Goal: Task Accomplishment & Management: Complete application form

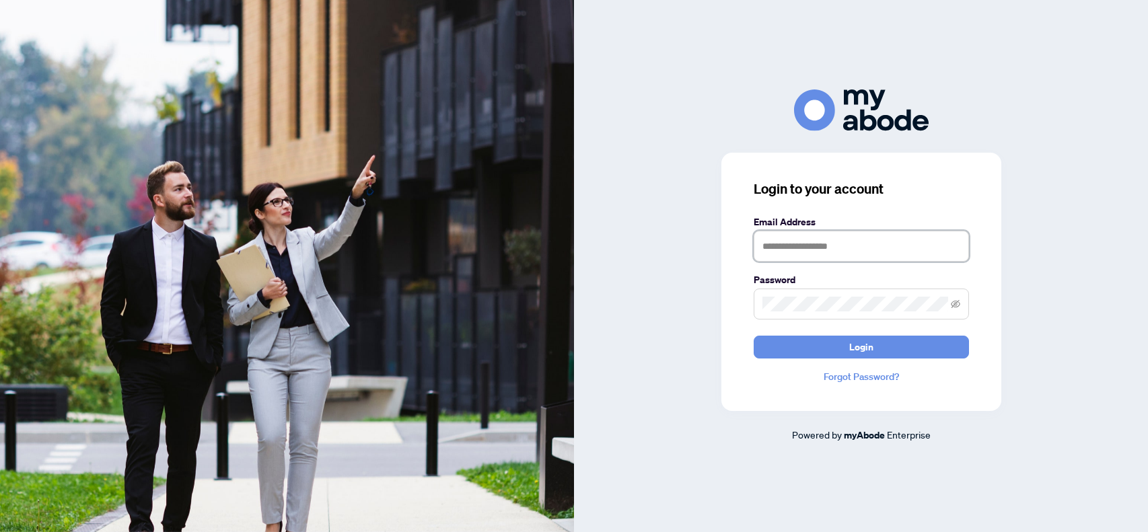
click at [765, 243] on input "text" at bounding box center [861, 246] width 215 height 31
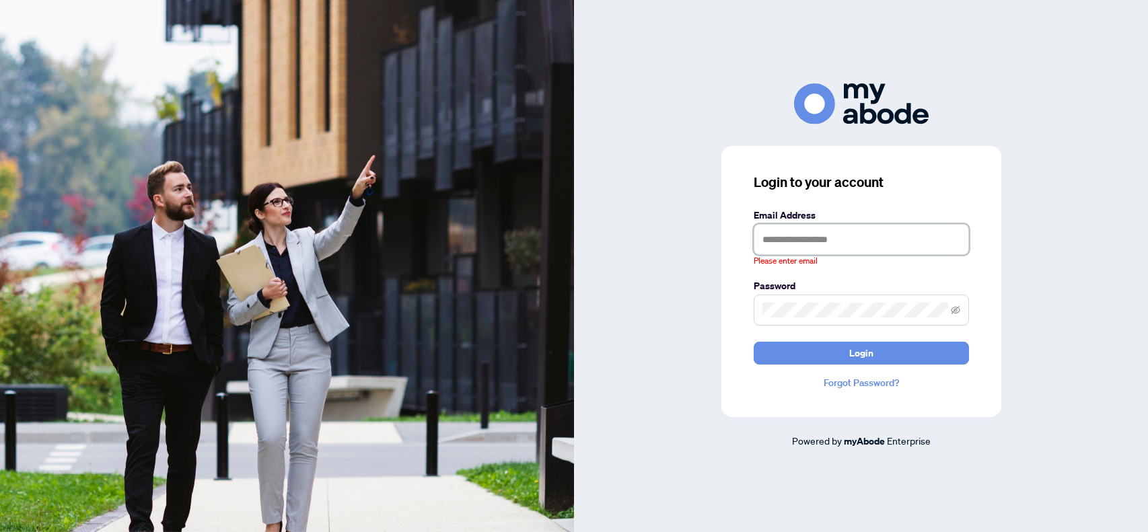
type input "**********"
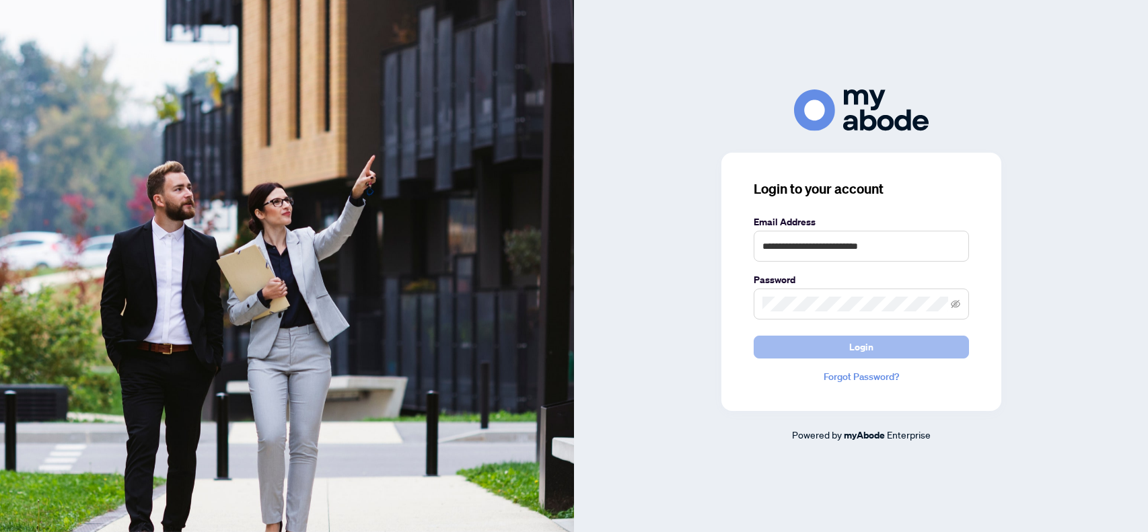
click at [842, 341] on button "Login" at bounding box center [861, 347] width 215 height 23
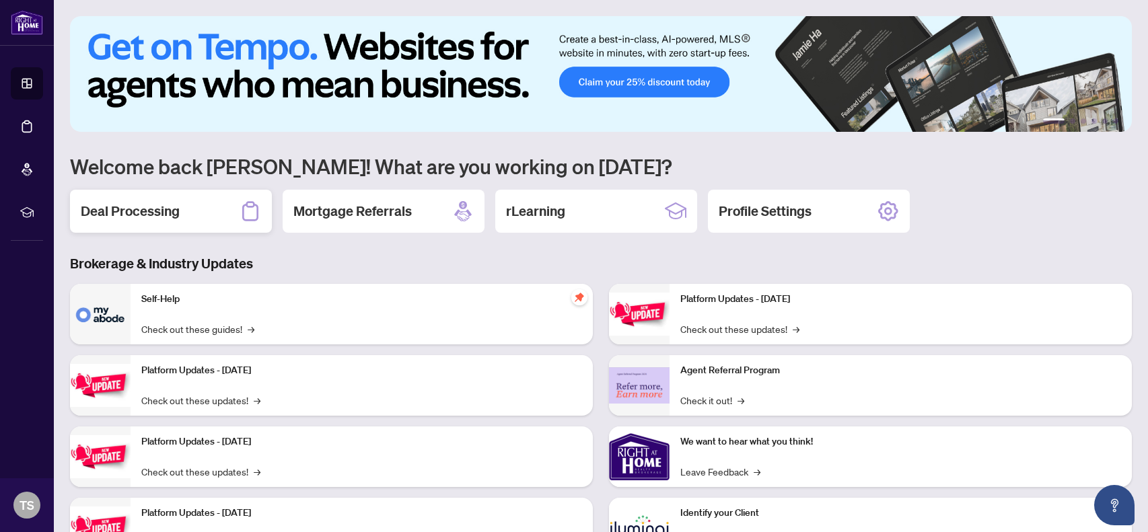
click at [146, 207] on h2 "Deal Processing" at bounding box center [130, 211] width 99 height 19
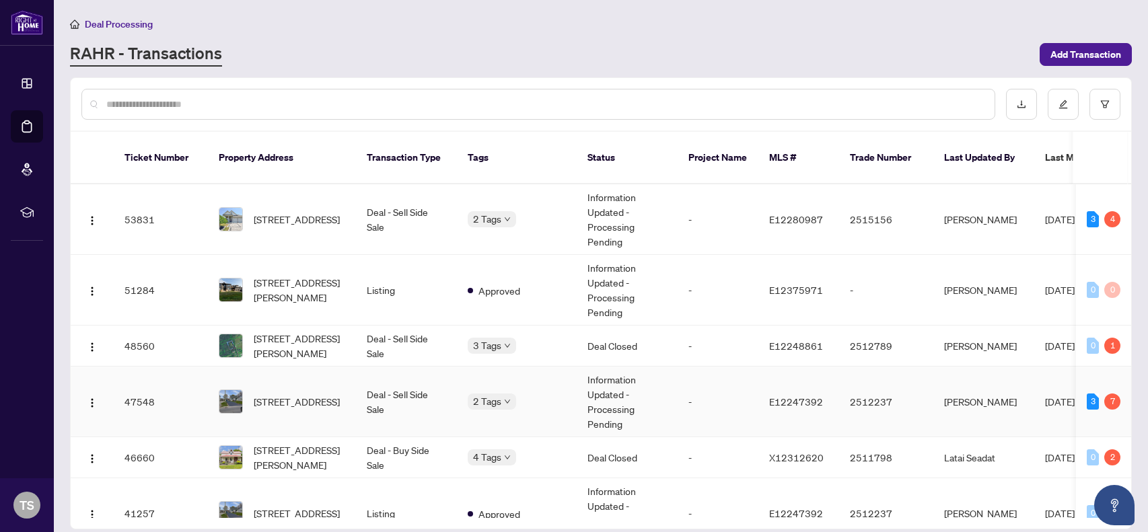
click at [252, 401] on div "[STREET_ADDRESS]" at bounding box center [282, 402] width 127 height 24
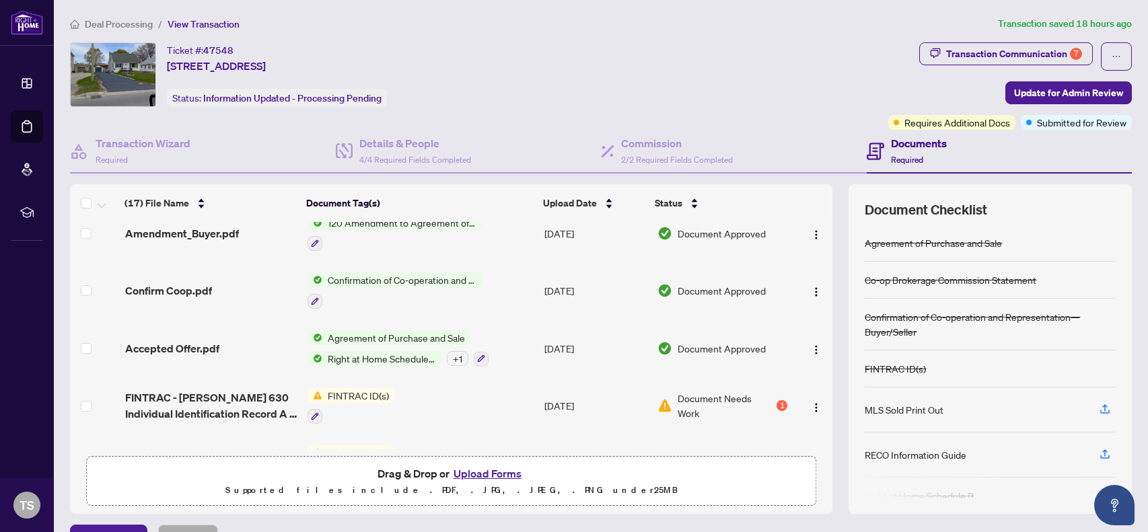
scroll to position [571, 0]
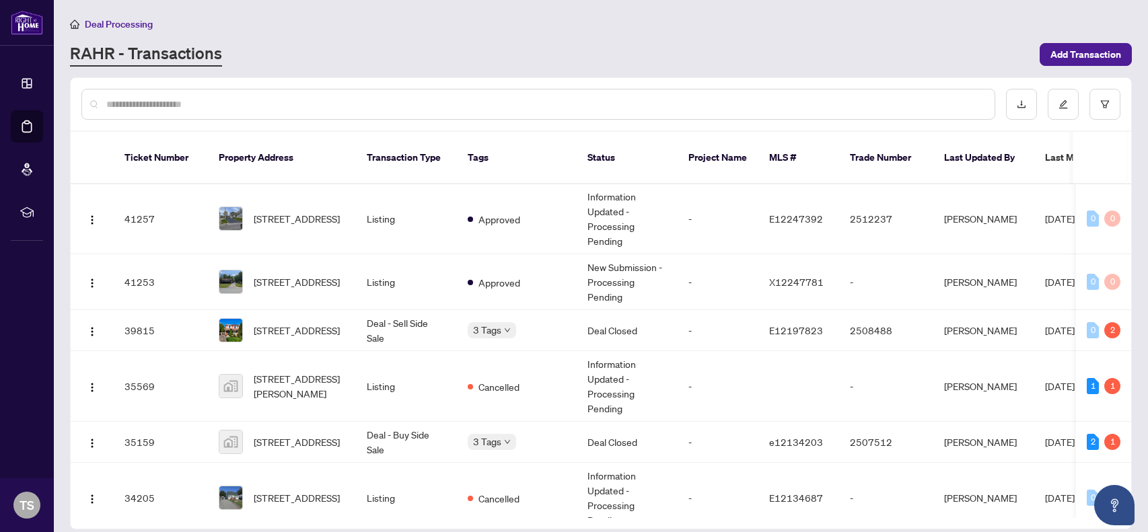
scroll to position [293, 0]
click at [272, 214] on span "1275 Simcoe St, Oshawa, Ontario L1H 4M1, Canada" at bounding box center [297, 220] width 86 height 15
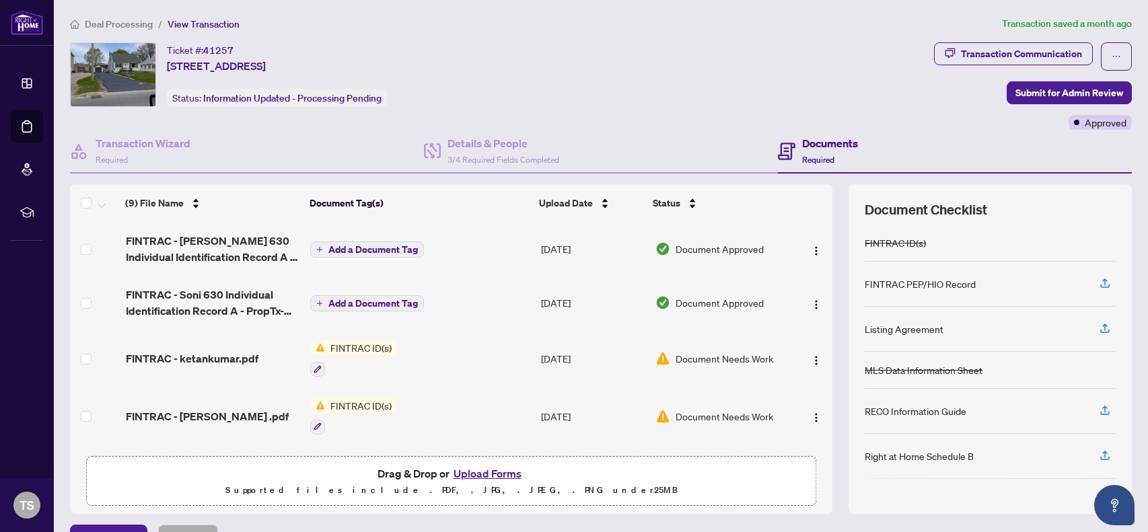
click at [481, 468] on button "Upload Forms" at bounding box center [488, 474] width 76 height 18
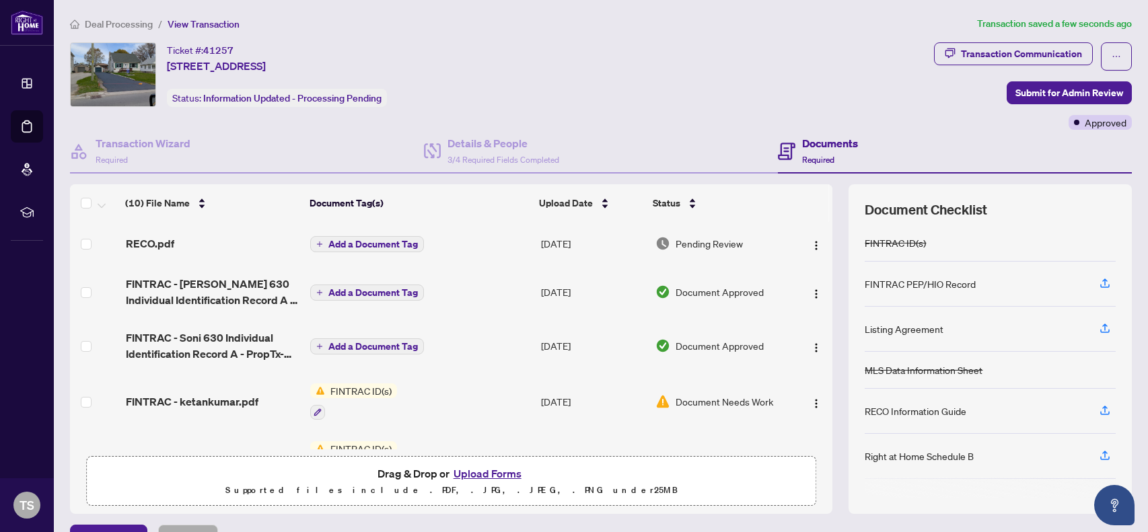
click at [378, 241] on span "Add a Document Tag" at bounding box center [373, 244] width 90 height 9
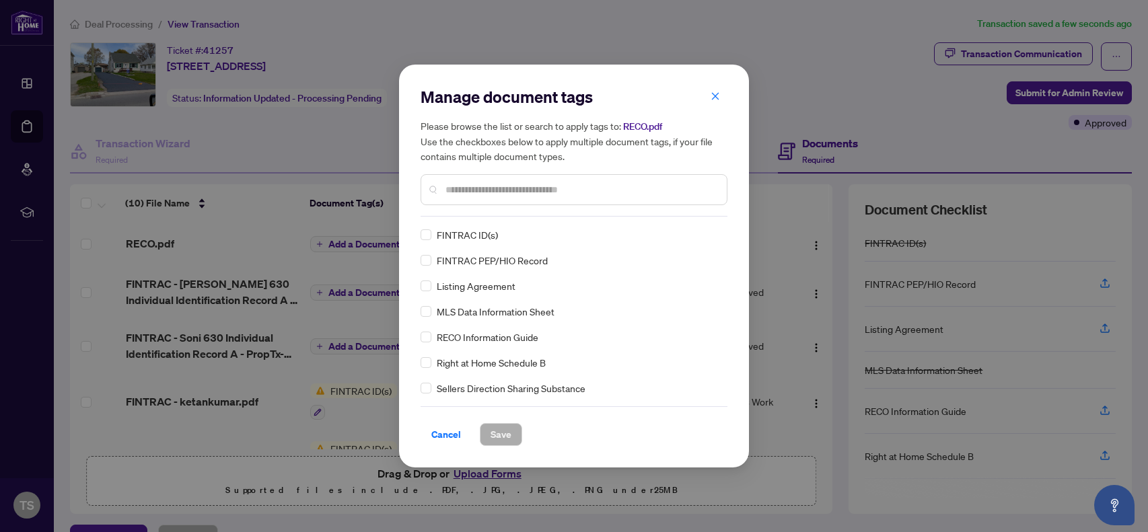
click at [450, 189] on input "text" at bounding box center [581, 189] width 271 height 15
type input "****"
click at [491, 431] on span "Save" at bounding box center [501, 435] width 21 height 22
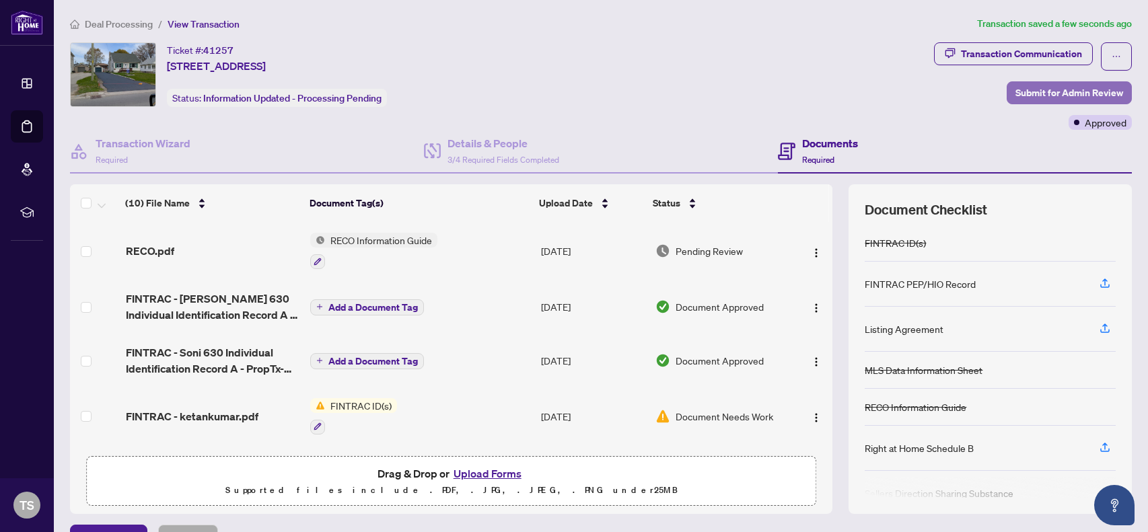
click at [1054, 94] on span "Submit for Admin Review" at bounding box center [1070, 93] width 108 height 22
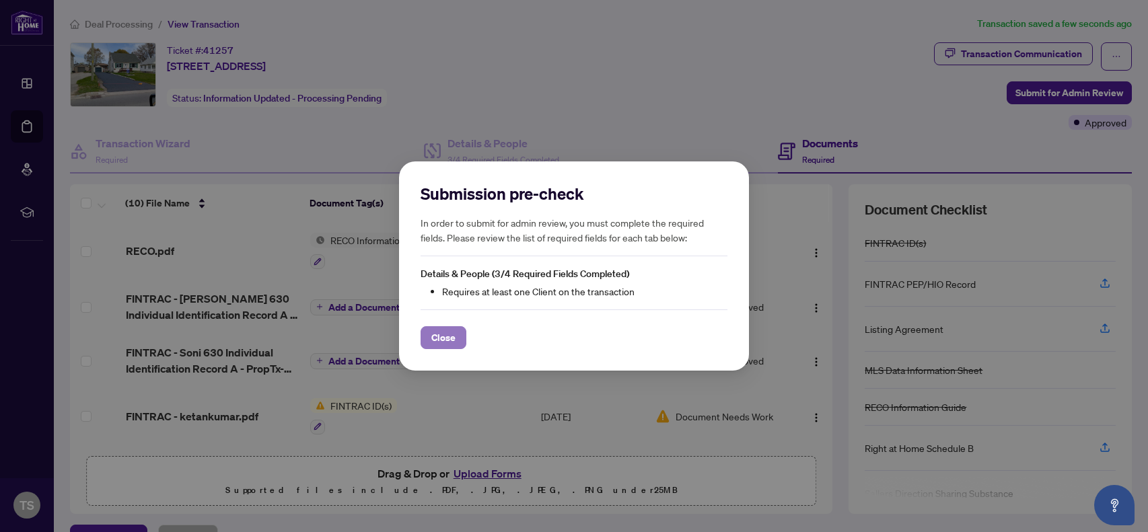
click at [440, 343] on span "Close" at bounding box center [443, 338] width 24 height 22
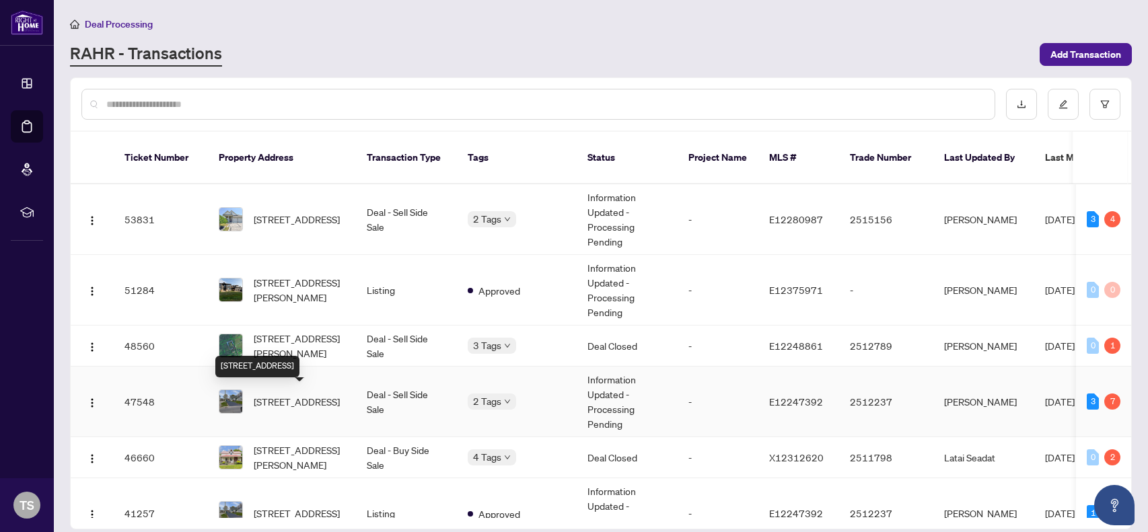
click at [277, 407] on span "1275 Simcoe St, Oshawa, Ontario L1H 4M1, Canada" at bounding box center [297, 401] width 86 height 15
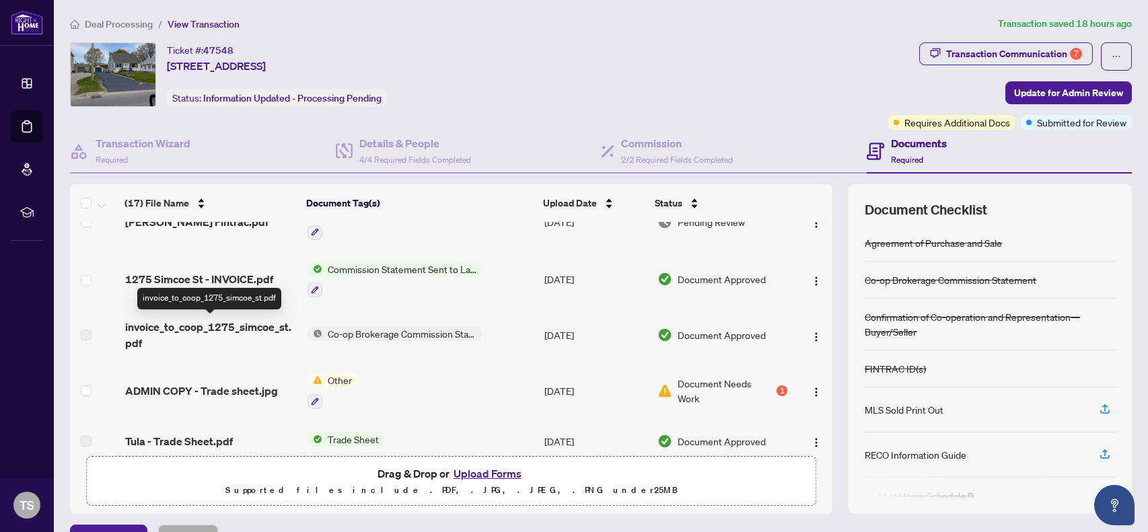
scroll to position [88, 0]
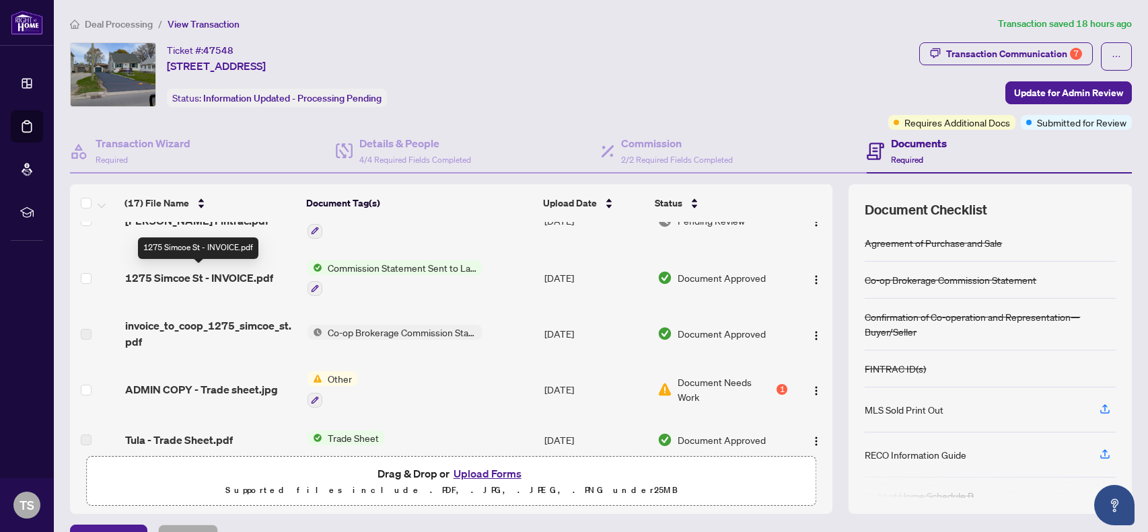
click at [263, 277] on span "1275 Simcoe St - INVOICE.pdf" at bounding box center [199, 278] width 148 height 16
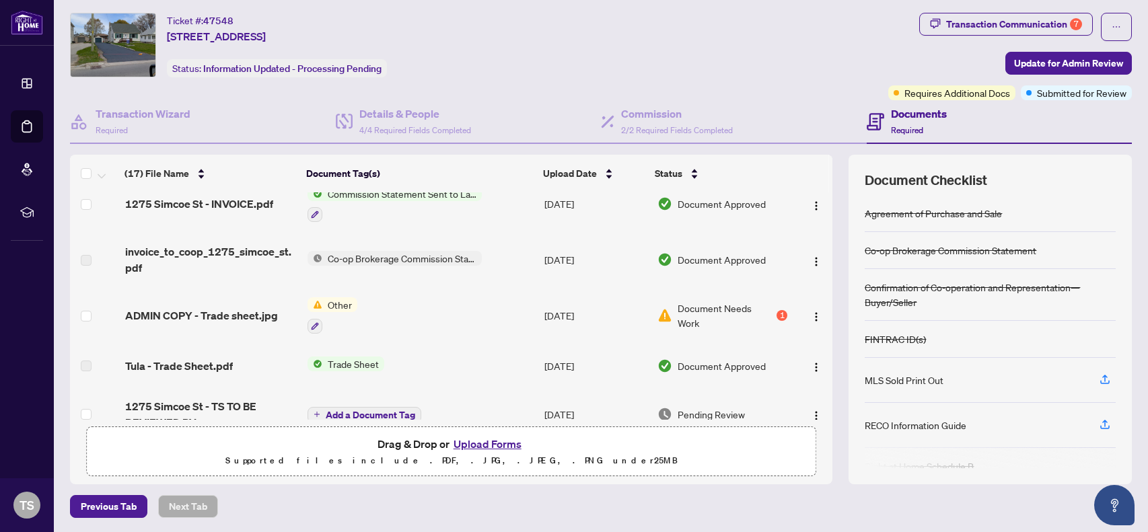
scroll to position [131, 0]
click at [186, 312] on span "ADMIN COPY - Trade sheet.jpg" at bounding box center [201, 318] width 153 height 16
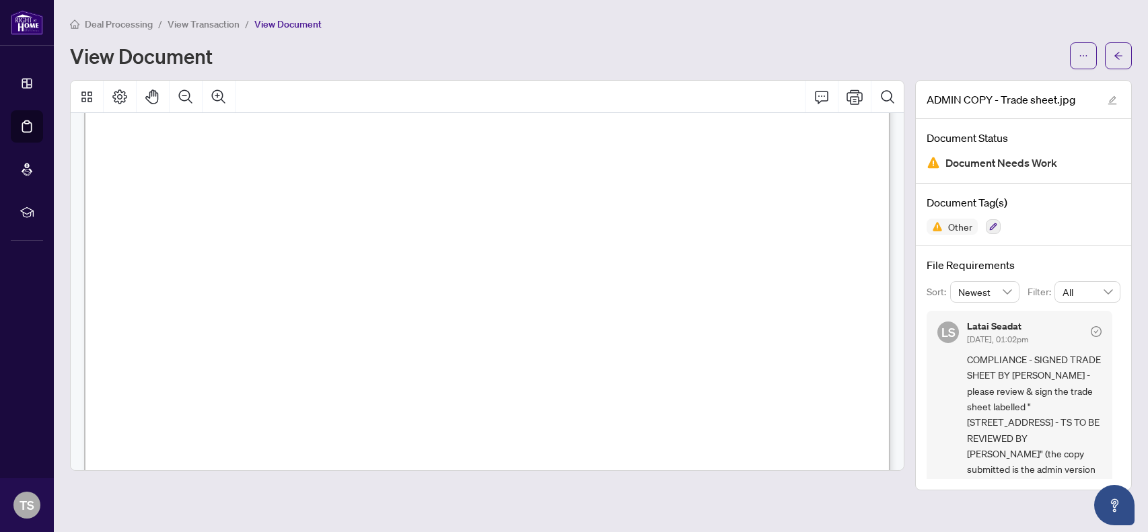
scroll to position [142, 0]
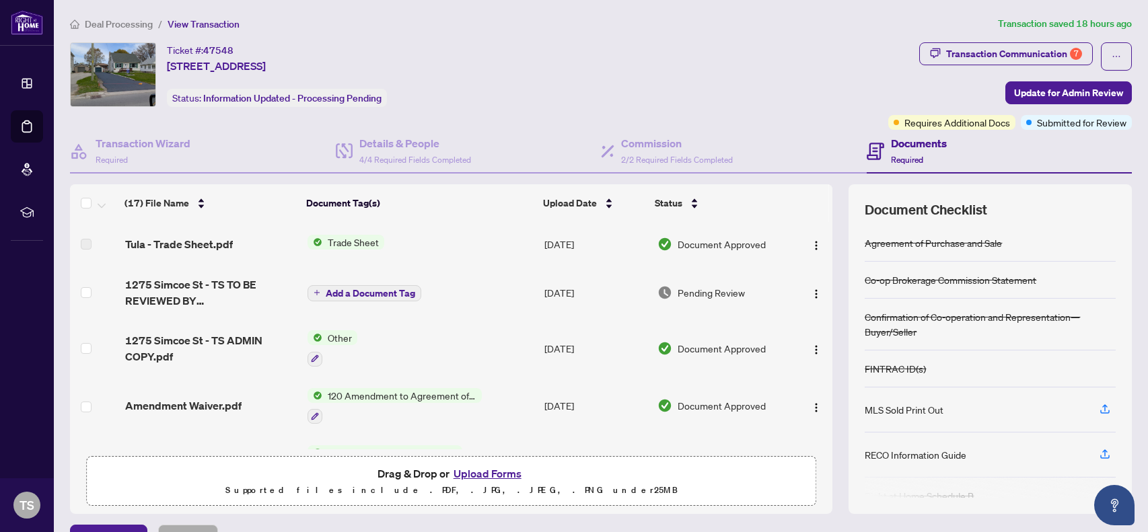
scroll to position [286, 0]
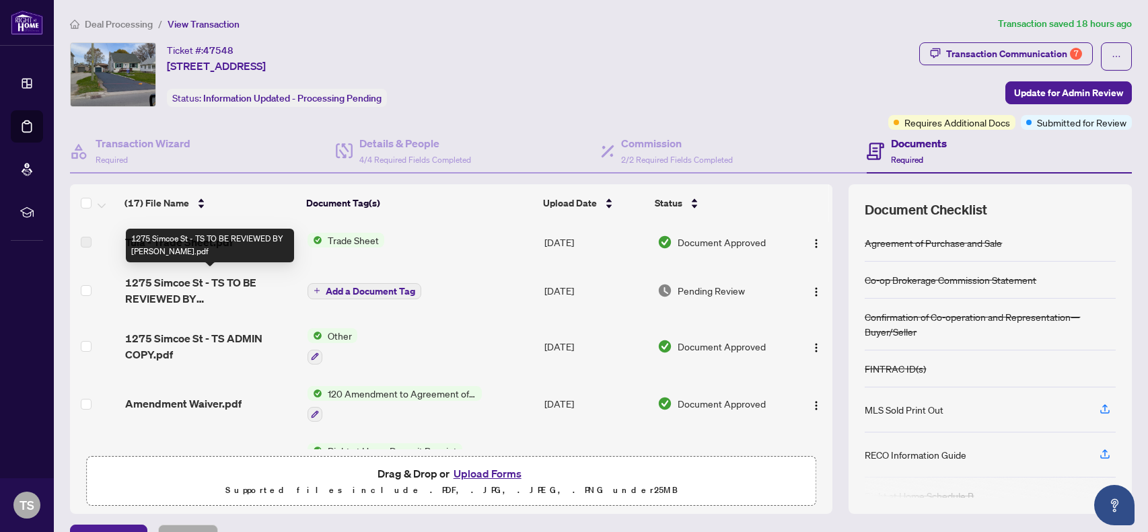
click at [222, 298] on span "1275 Simcoe St - TS TO BE REVIEWED BY TONY.pdf" at bounding box center [211, 291] width 172 height 32
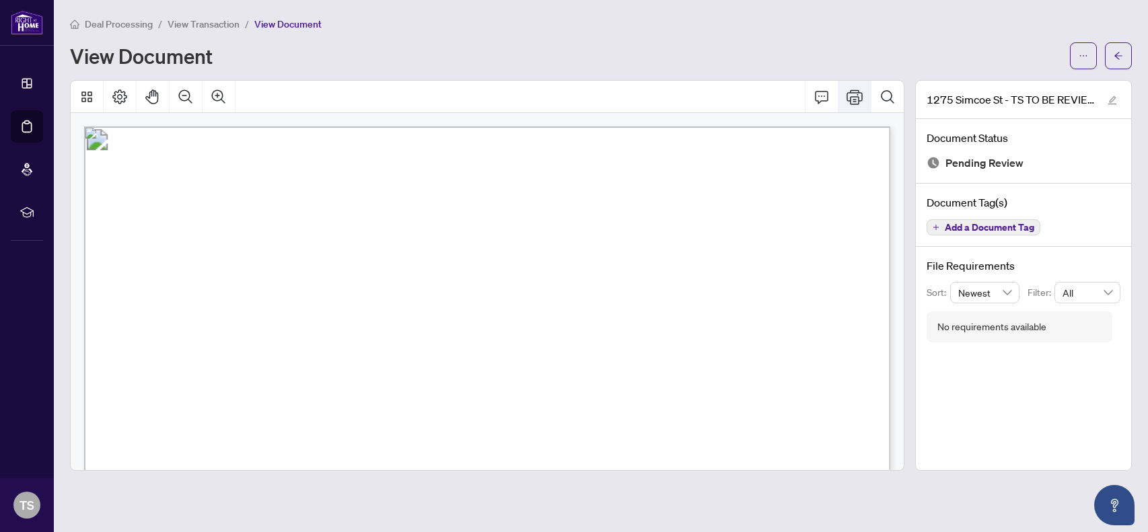
click at [854, 102] on icon "Print" at bounding box center [855, 97] width 16 height 16
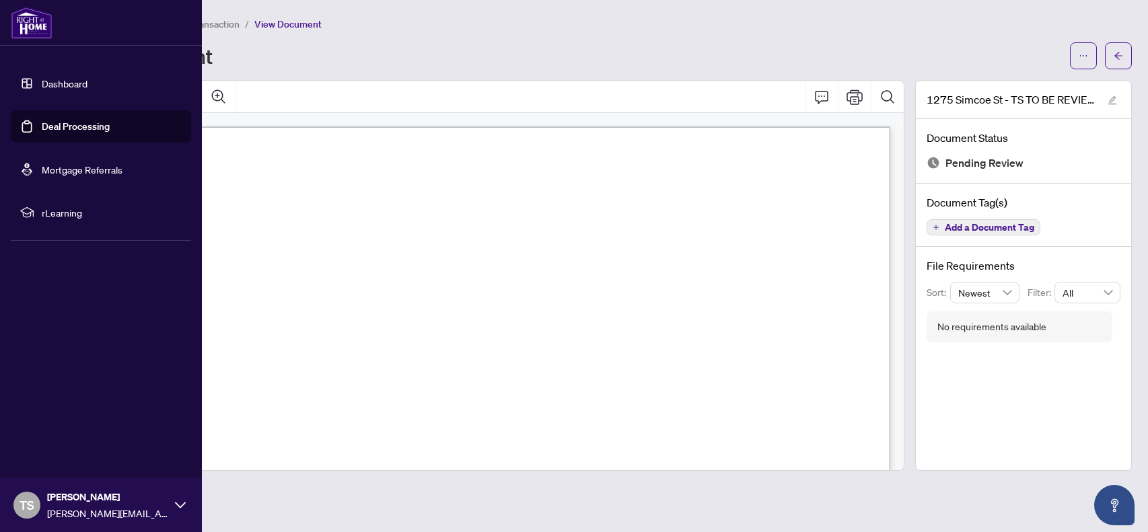
click at [59, 90] on link "Dashboard" at bounding box center [65, 83] width 46 height 12
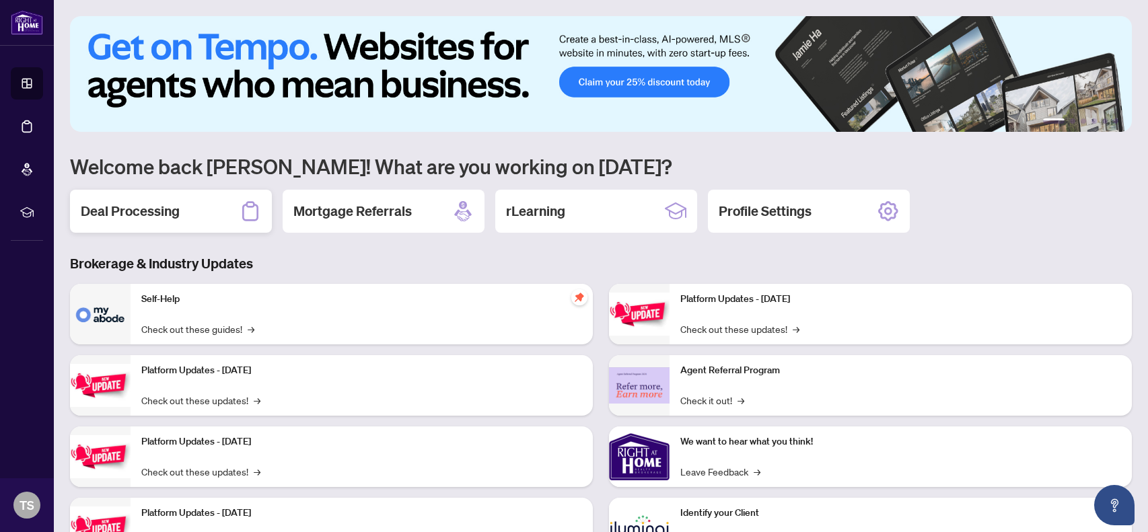
click at [112, 207] on h2 "Deal Processing" at bounding box center [130, 211] width 99 height 19
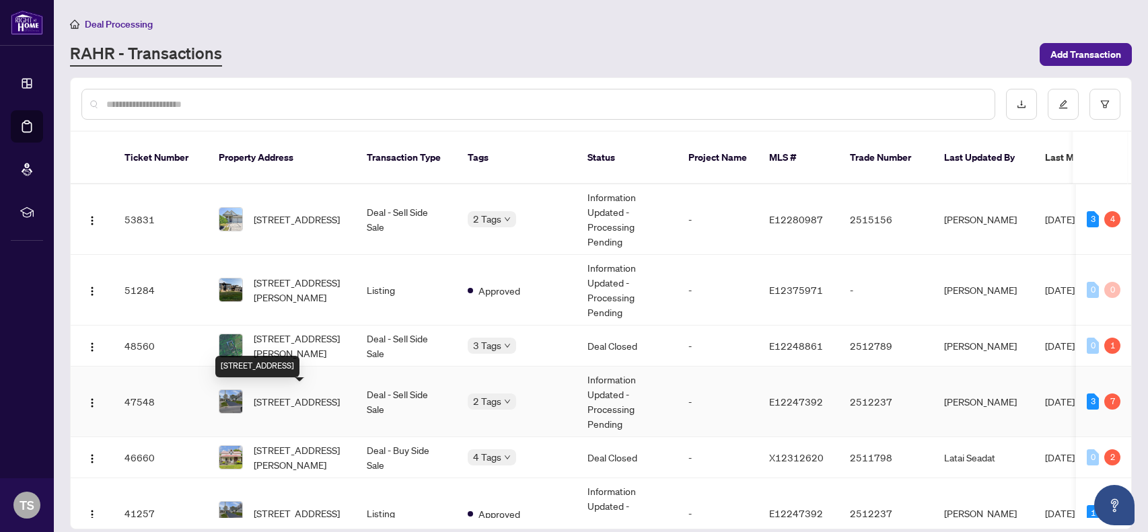
click at [296, 401] on span "1275 Simcoe St, Oshawa, Ontario L1H 4M1, Canada" at bounding box center [297, 401] width 86 height 15
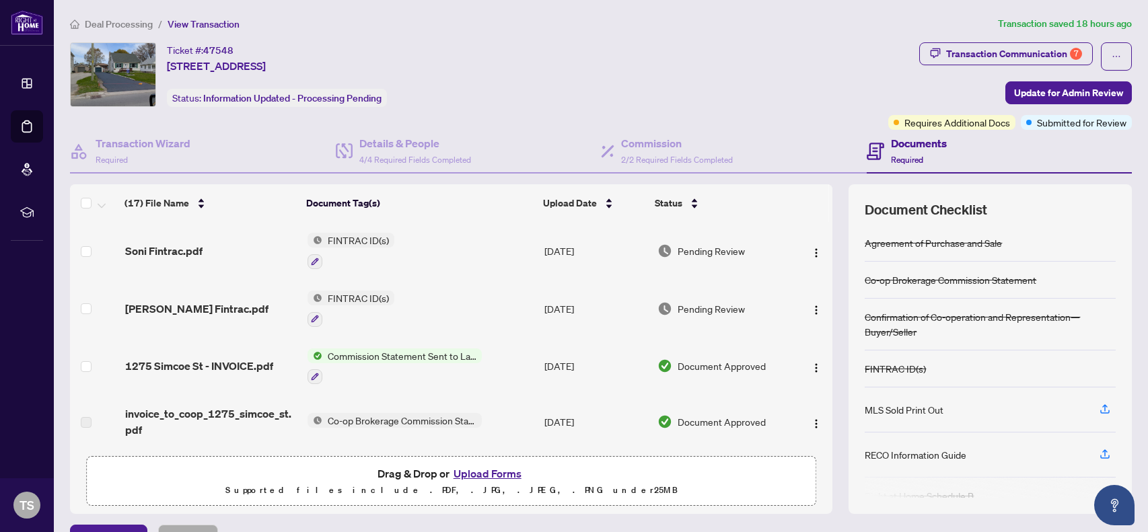
click at [485, 471] on button "Upload Forms" at bounding box center [488, 474] width 76 height 18
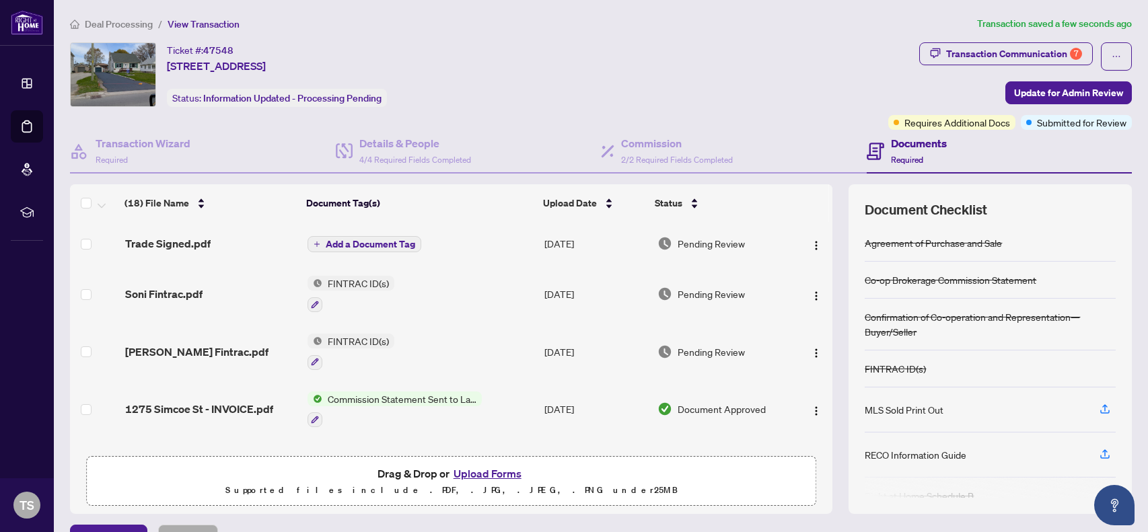
click at [384, 240] on span "Add a Document Tag" at bounding box center [371, 244] width 90 height 9
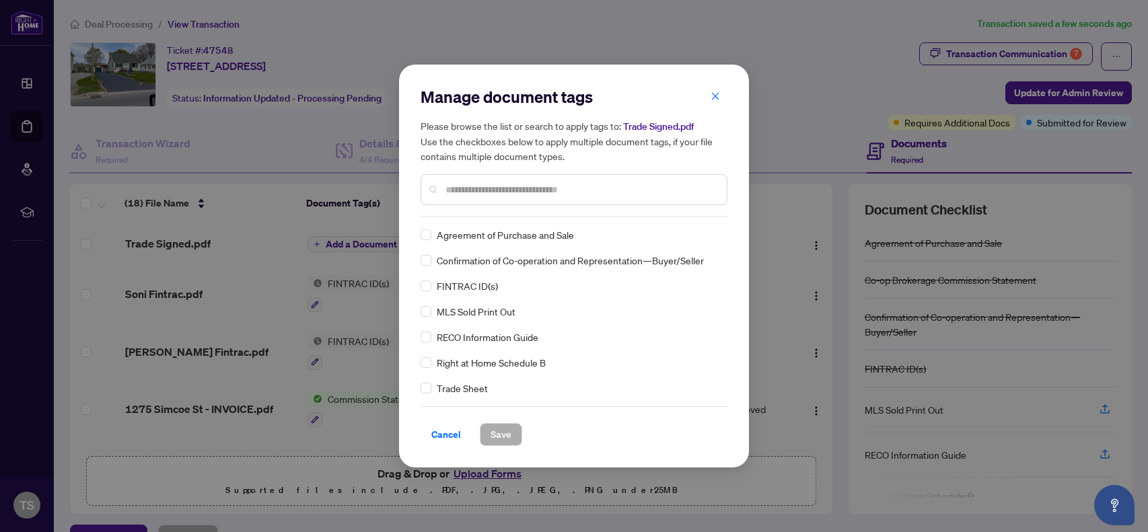
click at [458, 194] on input "text" at bounding box center [581, 189] width 271 height 15
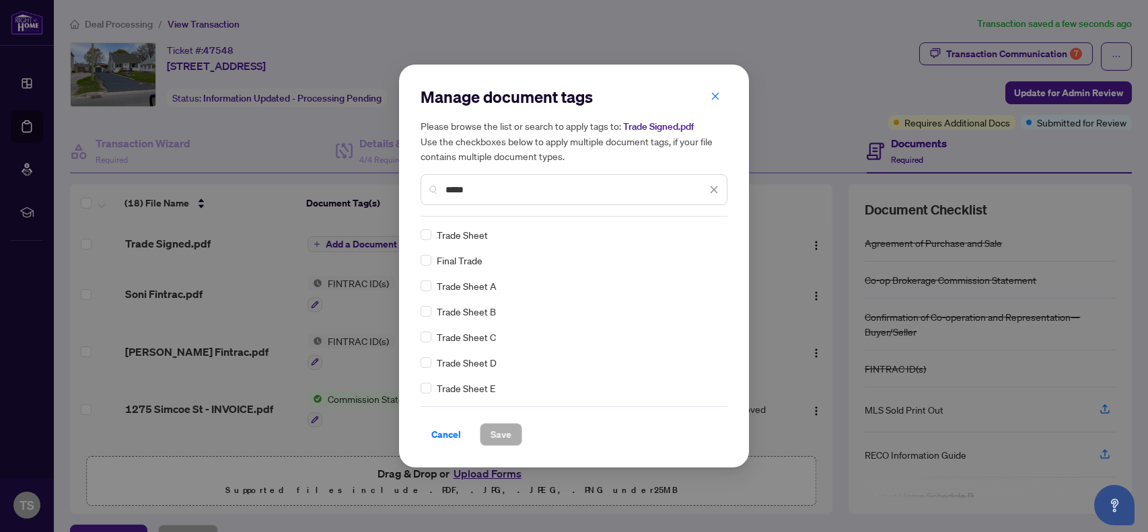
type input "*****"
click at [493, 430] on span "Save" at bounding box center [501, 435] width 21 height 22
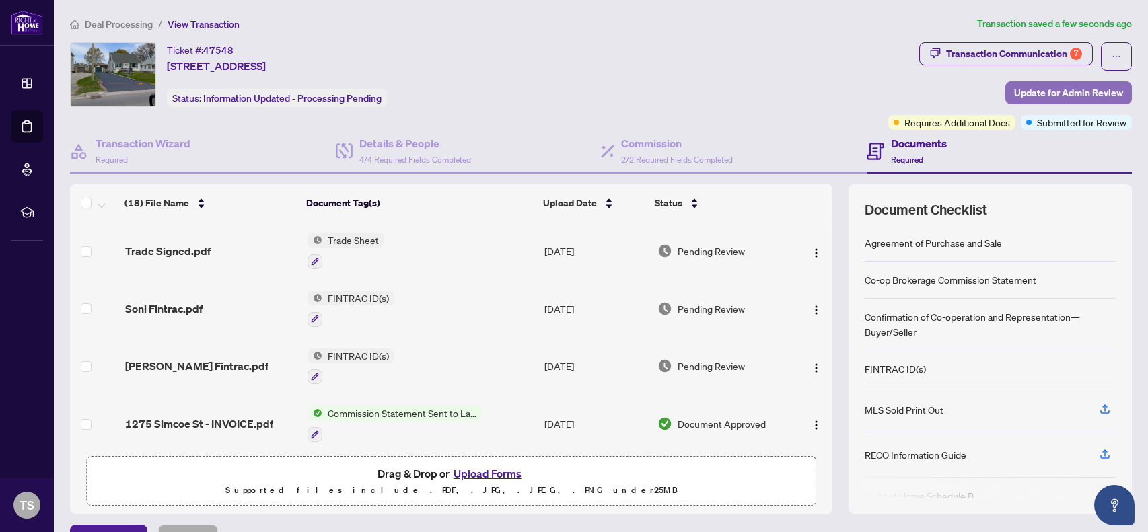
click at [1068, 94] on span "Update for Admin Review" at bounding box center [1068, 93] width 109 height 22
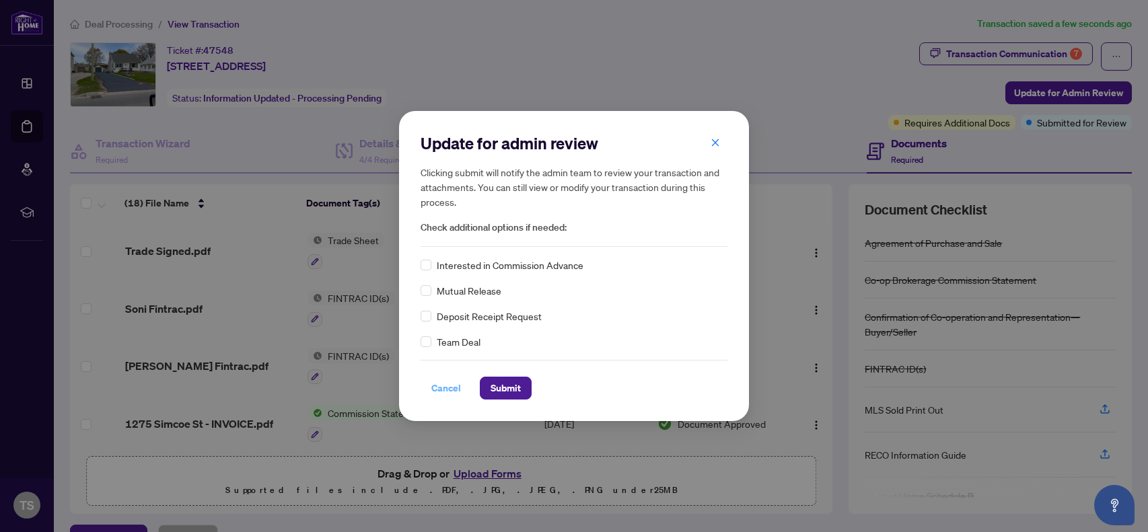
click at [452, 389] on span "Cancel" at bounding box center [446, 389] width 30 height 22
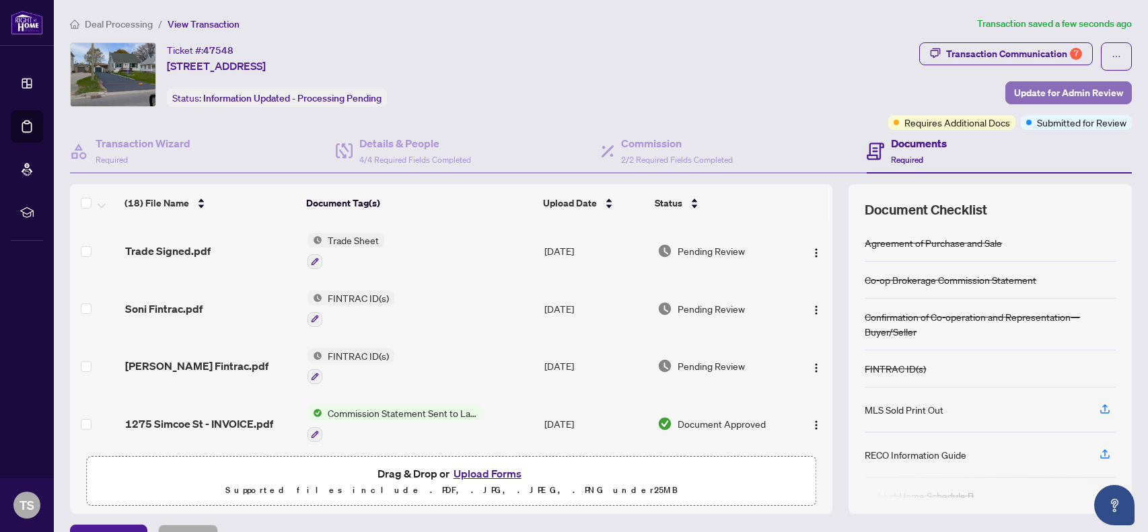
click at [1086, 90] on span "Update for Admin Review" at bounding box center [1068, 93] width 109 height 22
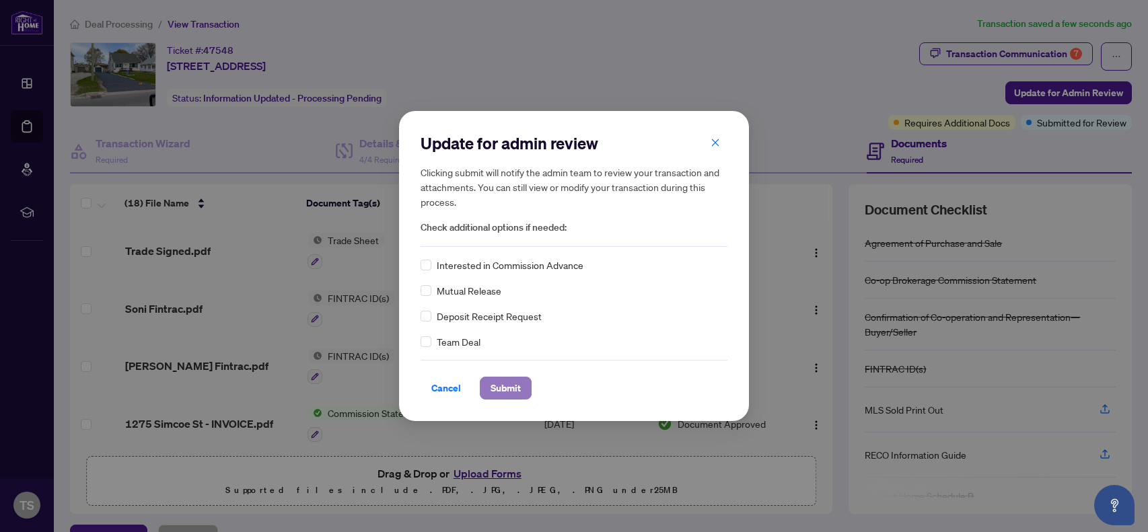
click at [511, 388] on span "Submit" at bounding box center [506, 389] width 30 height 22
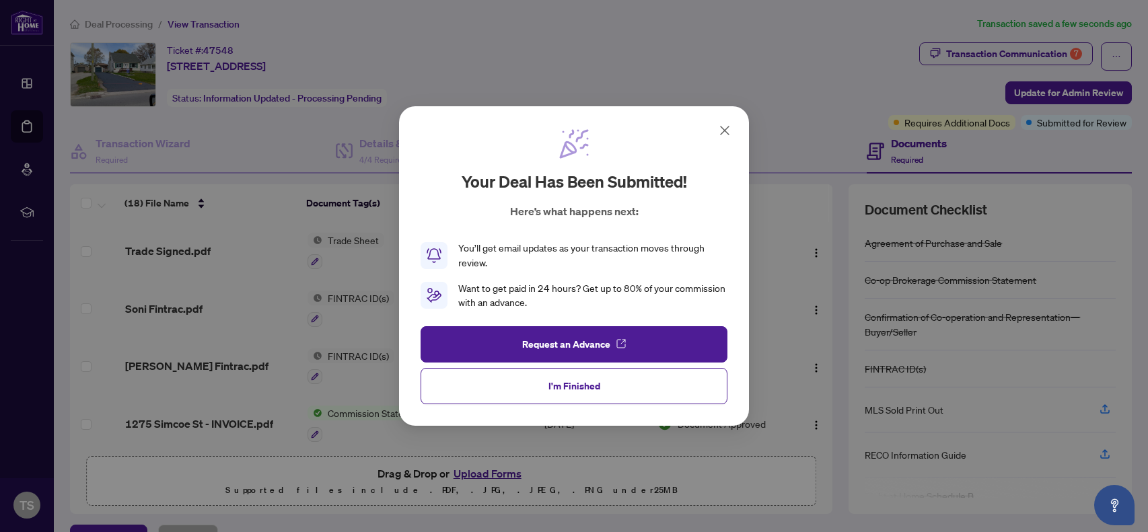
click at [511, 388] on button "I'm Finished" at bounding box center [574, 386] width 307 height 36
